Goal: Task Accomplishment & Management: Manage account settings

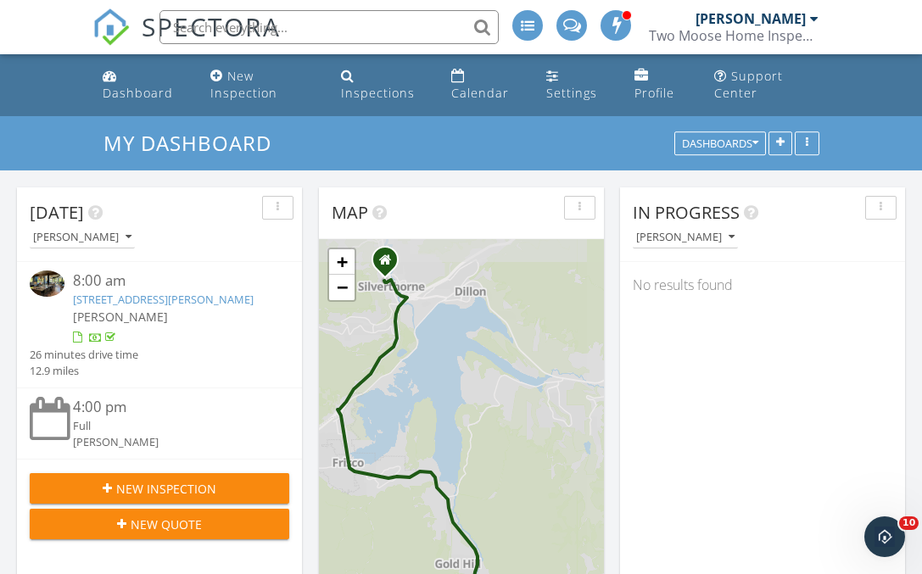
scroll to position [1375, 923]
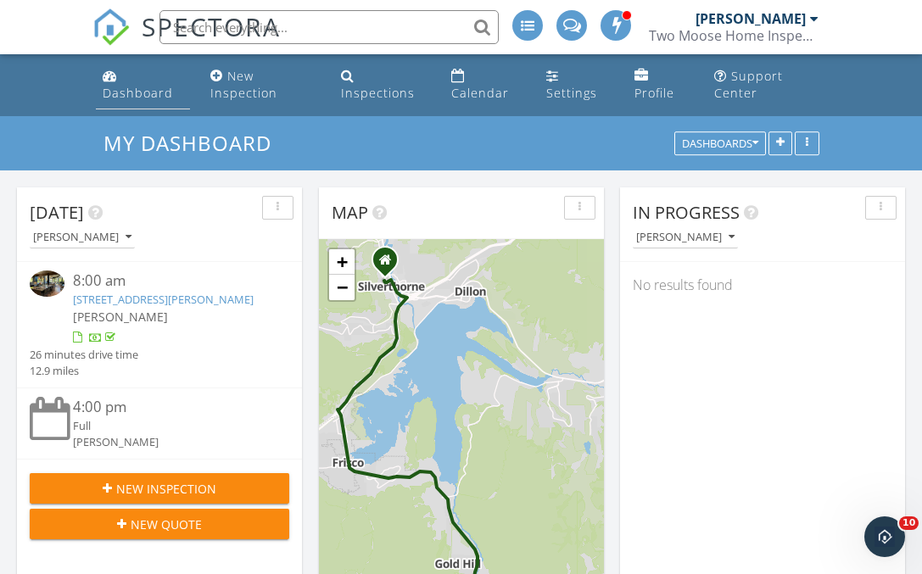
click at [124, 86] on div "Dashboard" at bounding box center [138, 93] width 70 height 16
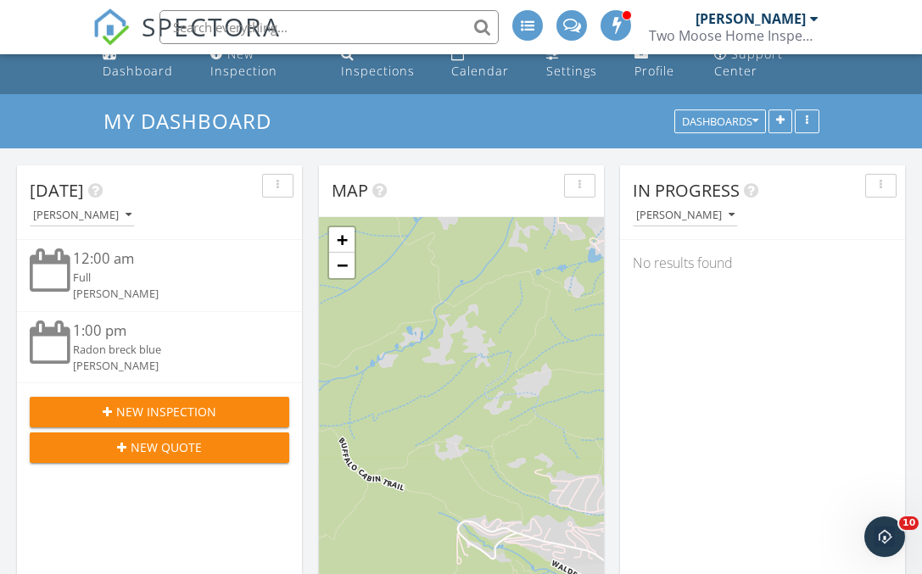
scroll to position [20, 0]
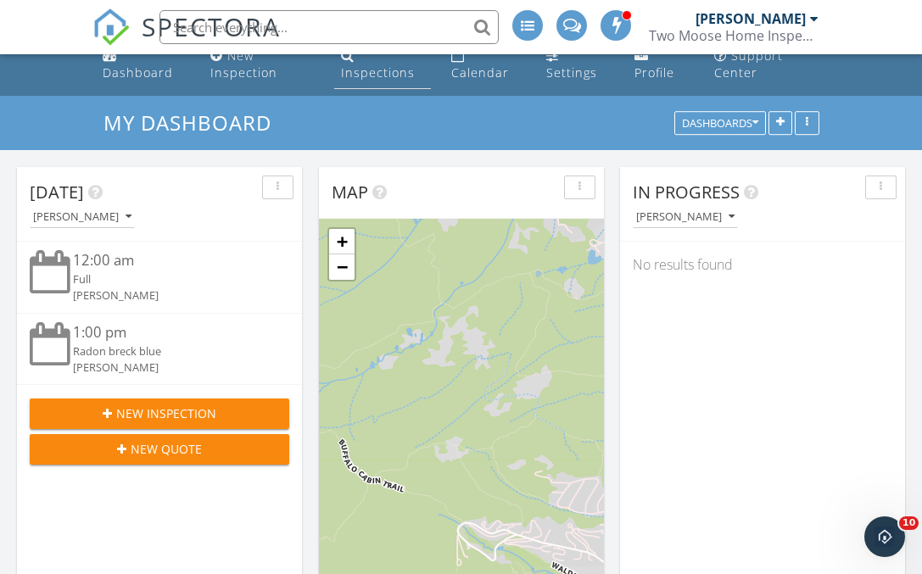
click at [376, 70] on div "Inspections" at bounding box center [378, 72] width 74 height 16
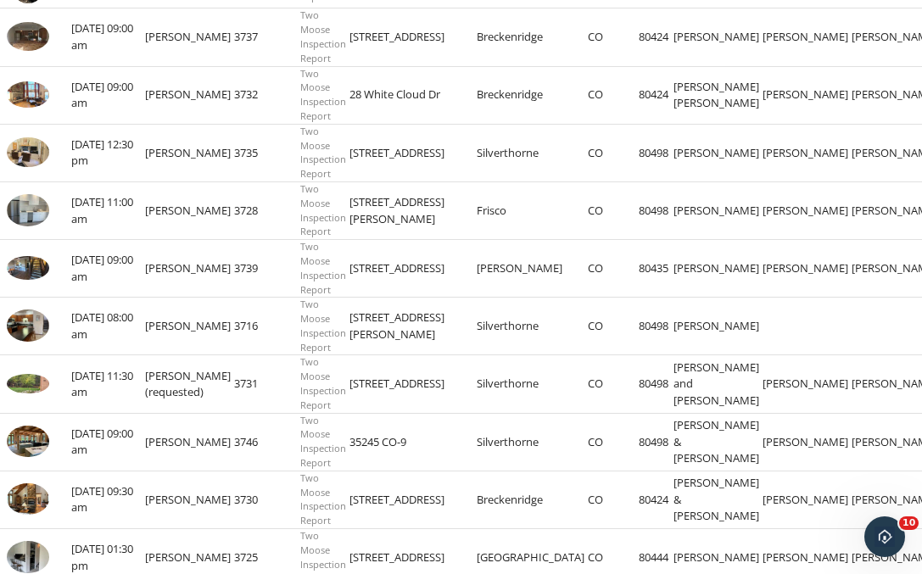
scroll to position [416, 0]
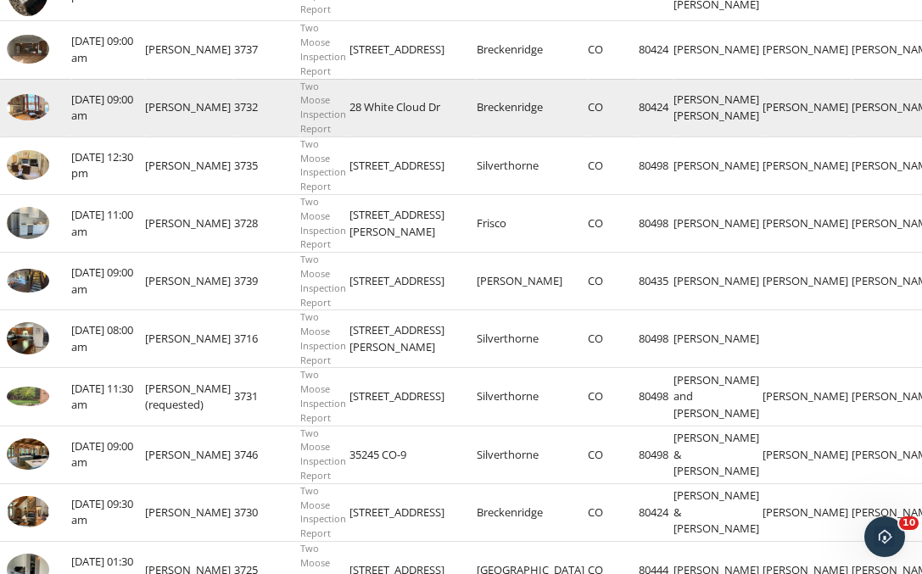
click at [18, 116] on img at bounding box center [28, 107] width 42 height 26
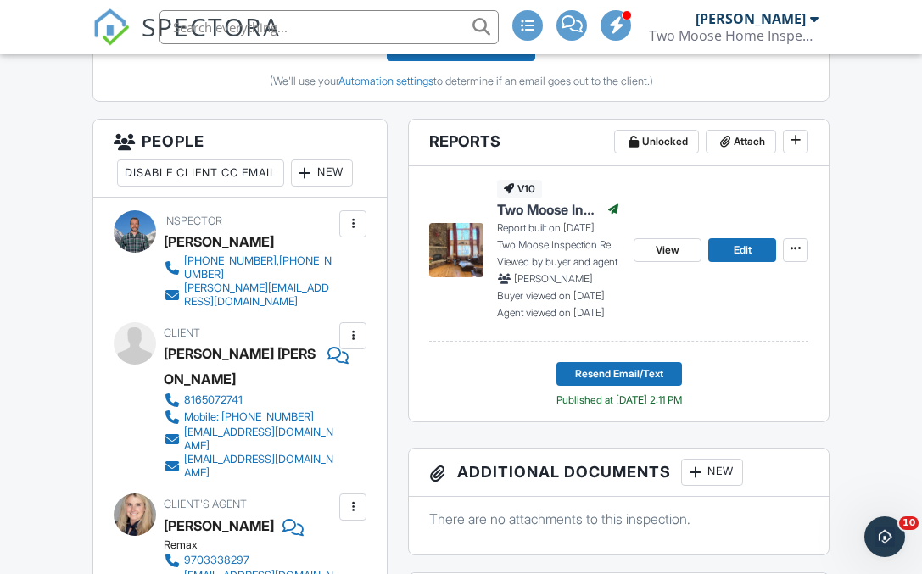
scroll to position [639, 0]
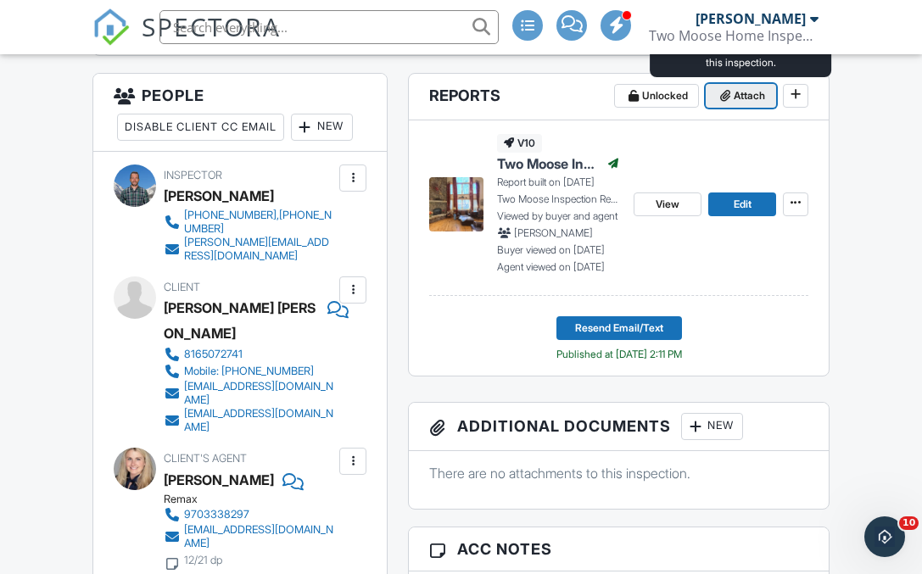
click at [727, 99] on icon at bounding box center [725, 96] width 10 height 12
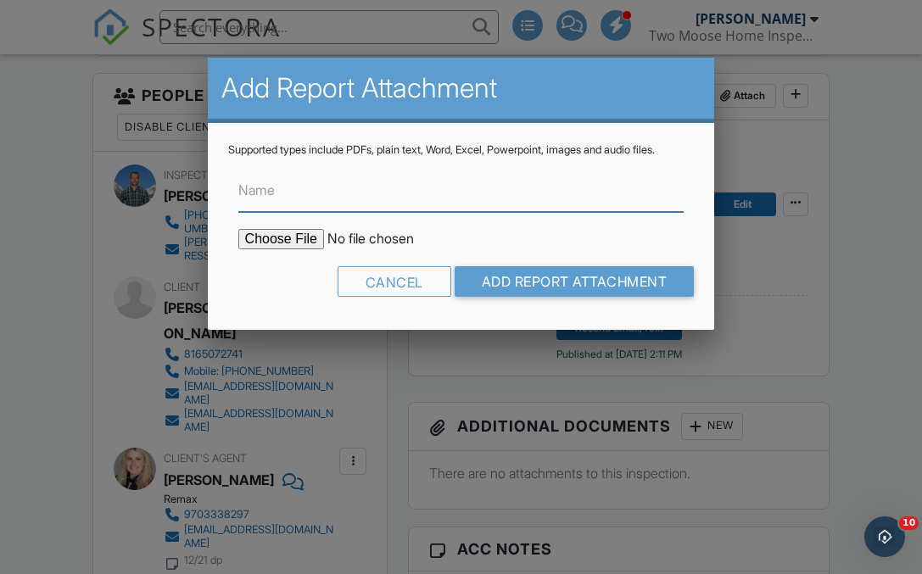
click at [340, 194] on input "Name" at bounding box center [461, 191] width 446 height 42
type input "Radon Report"
click at [282, 235] on input "file" at bounding box center [382, 239] width 288 height 20
type input "C:\fakepath\28-White-Cloud-Dr_RadonReport_cbad839c-b547-4954-a0cf-cf3ed291f7cb.…"
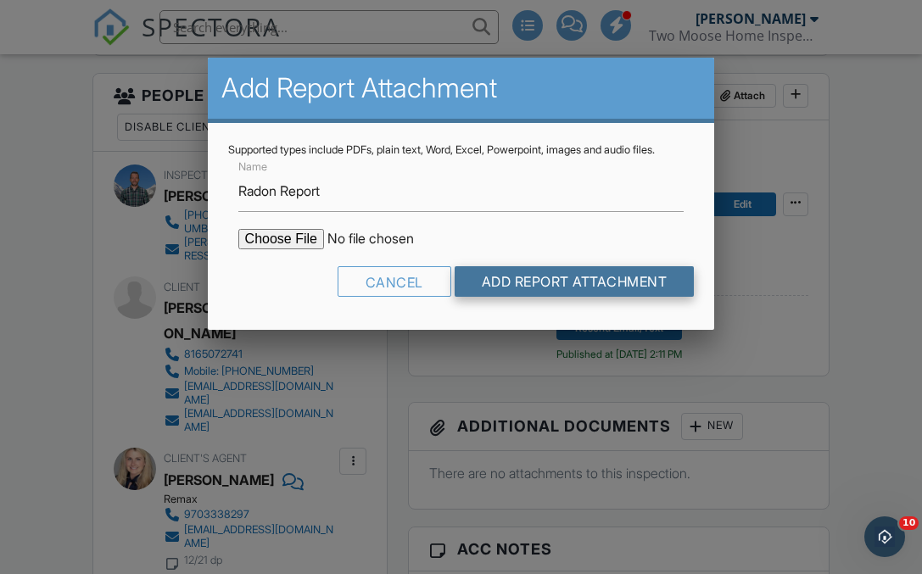
click at [521, 286] on input "Add Report Attachment" at bounding box center [575, 281] width 240 height 31
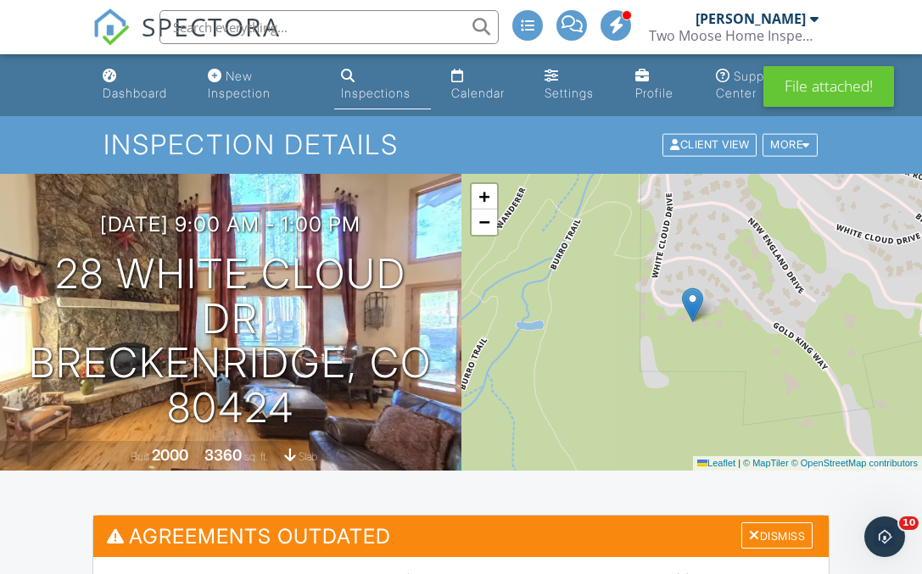
click at [364, 93] on div "Inspections" at bounding box center [376, 93] width 70 height 14
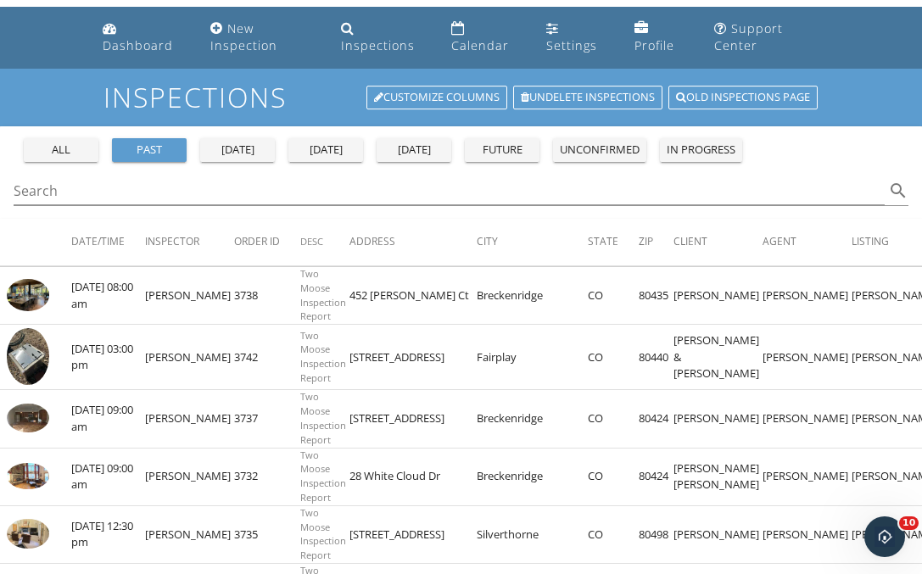
scroll to position [63, 0]
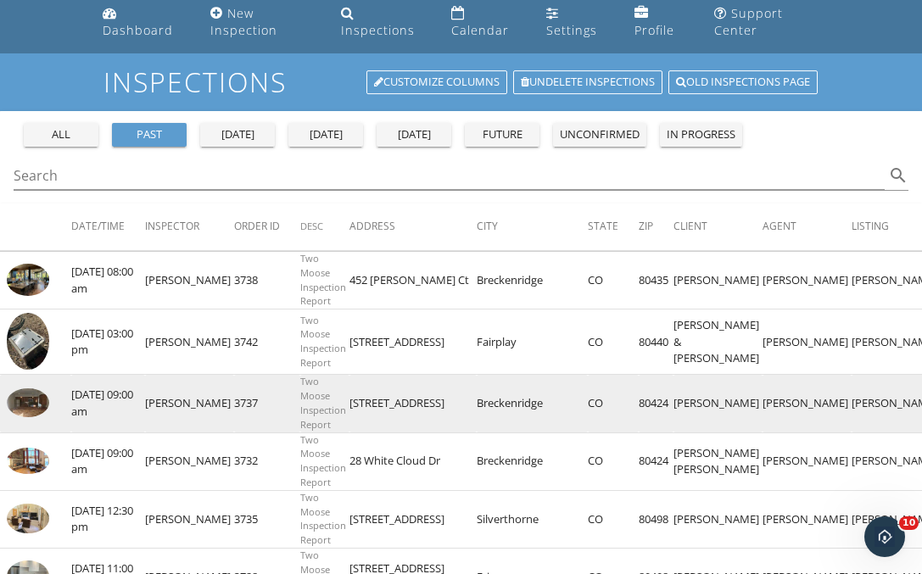
click at [26, 410] on img at bounding box center [28, 402] width 42 height 29
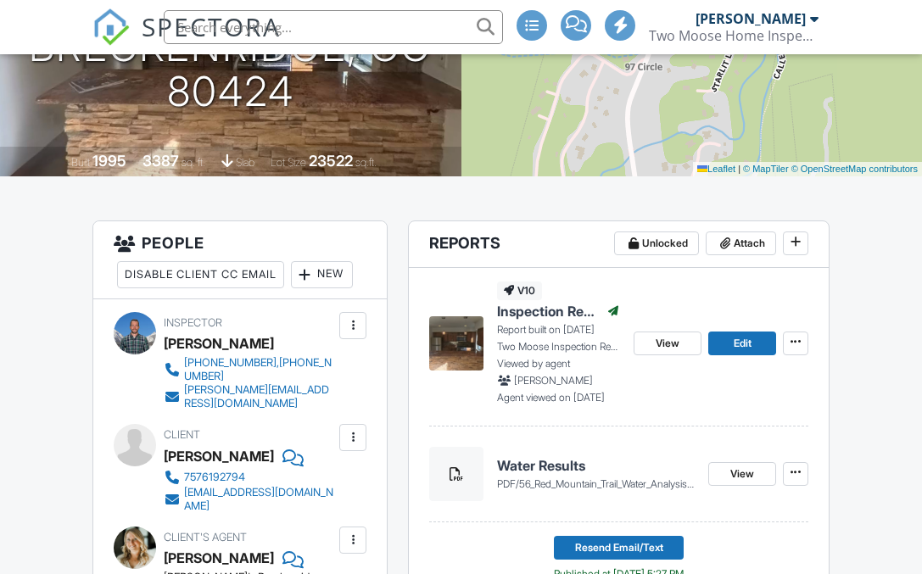
scroll to position [450, 0]
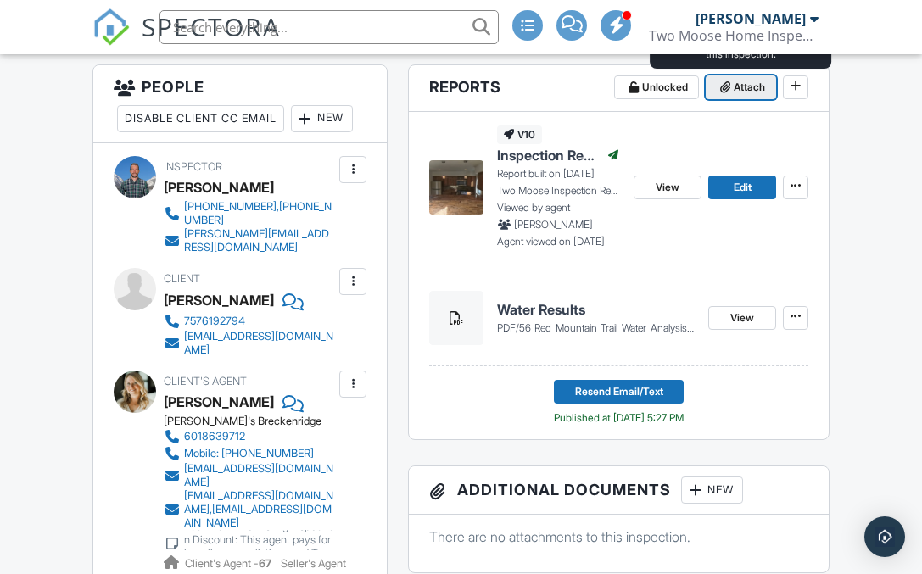
click at [734, 80] on span "Attach" at bounding box center [749, 87] width 31 height 17
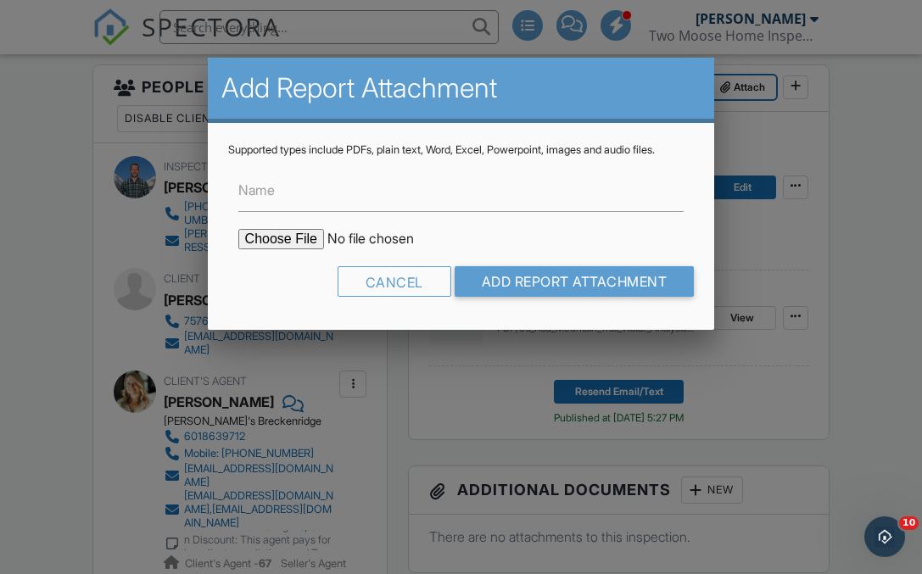
scroll to position [0, 0]
click at [293, 196] on input "Name" at bounding box center [461, 191] width 446 height 42
type input "Radon Report"
click at [291, 239] on input "file" at bounding box center [382, 239] width 288 height 20
type input "C:\fakepath\56-Red-Mountain-Trail_RadonReport_3cc63e5c-bf98-412e-bbdd-81a1d6de8…"
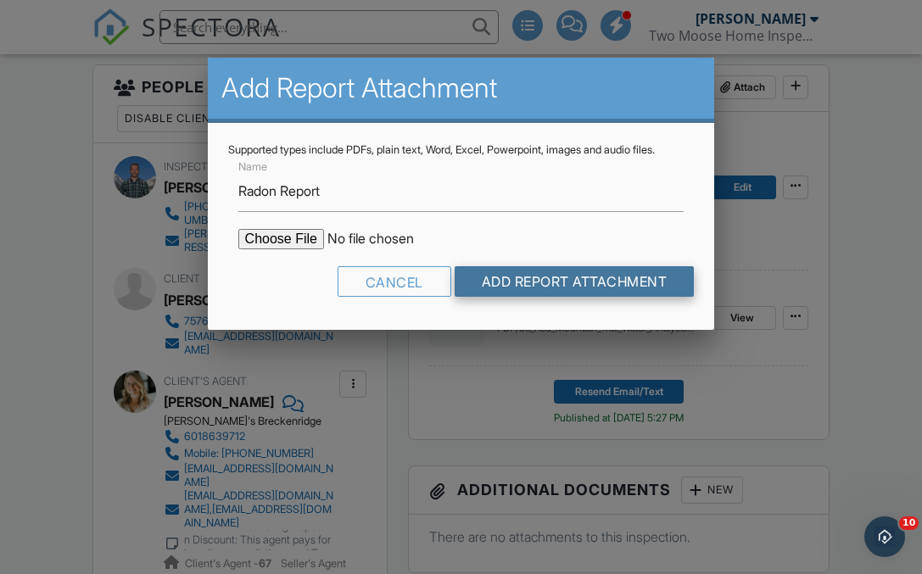
click at [566, 283] on input "Add Report Attachment" at bounding box center [575, 281] width 240 height 31
